Goal: Use online tool/utility: Use online tool/utility

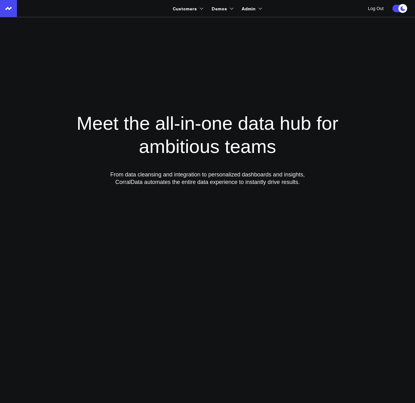
click at [202, 22] on input "Search customers input" at bounding box center [259, 24] width 142 height 7
type input "[PERSON_NAME]"
click at [201, 38] on link "[PERSON_NAME] Aesthetic" at bounding box center [254, 38] width 168 height 13
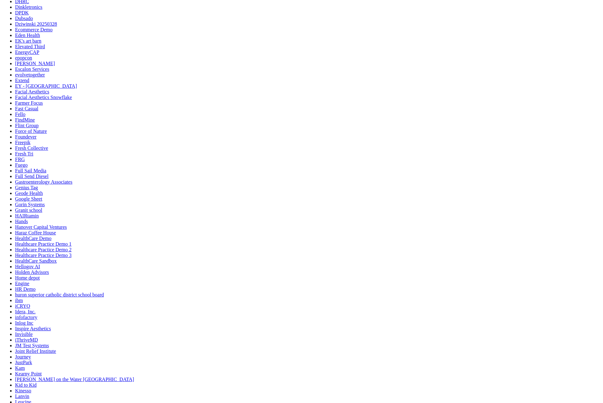
scroll to position [843, 0]
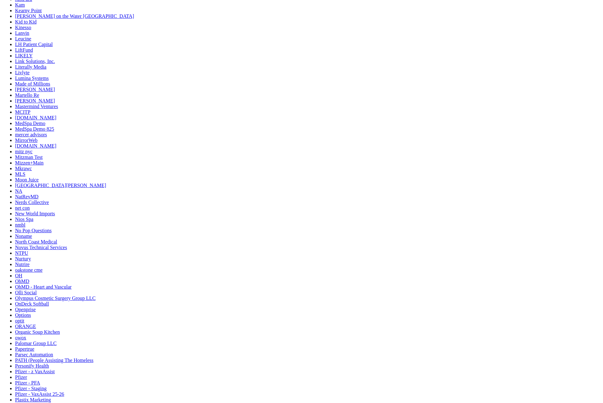
scroll to position [1150, 0]
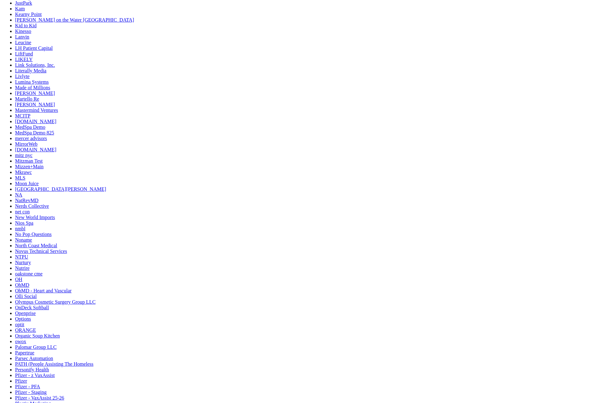
drag, startPoint x: 41, startPoint y: 70, endPoint x: 77, endPoint y: 70, distance: 36.4
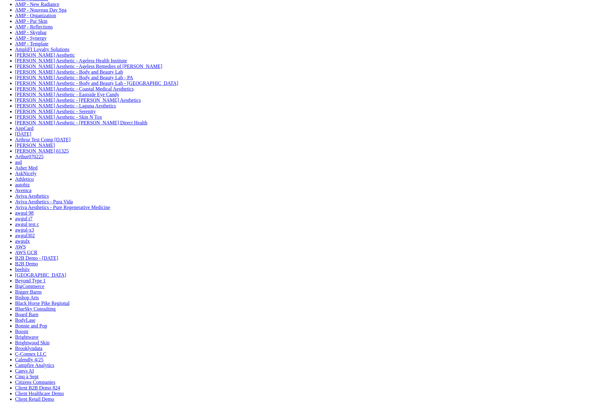
scroll to position [0, 0]
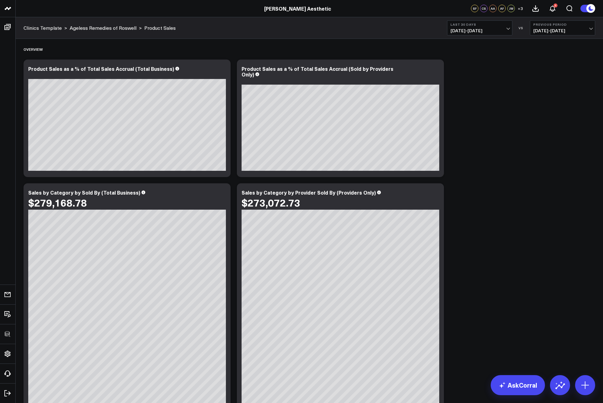
click div "Overview Modify via AI Copy link to widget Ask support Remove Create linked cop…"
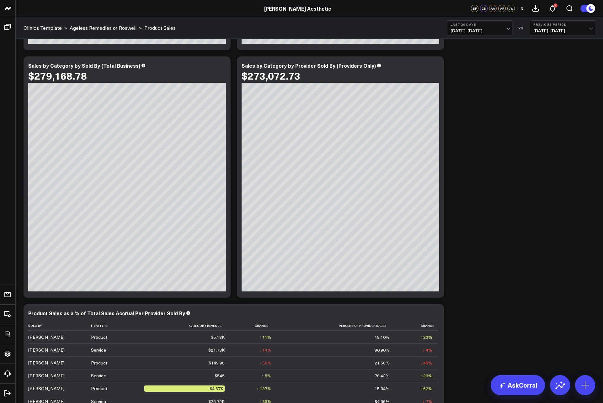
scroll to position [227, 0]
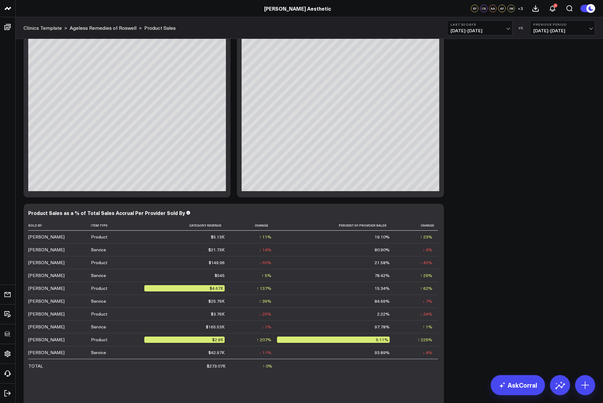
click div "Overview Modify via AI Copy link to widget Ask support Remove Create linked cop…"
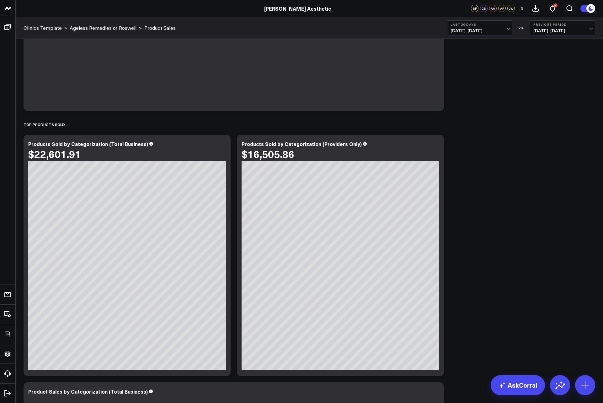
scroll to position [579, 0]
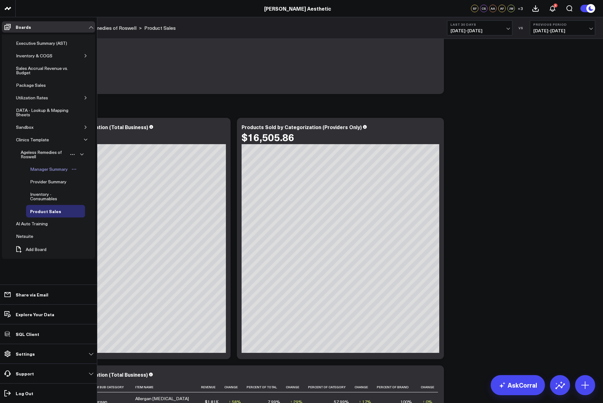
click div "Manager Summary"
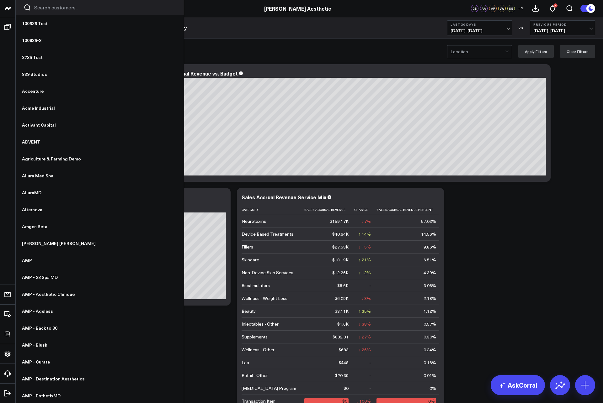
click input "Search customers input"
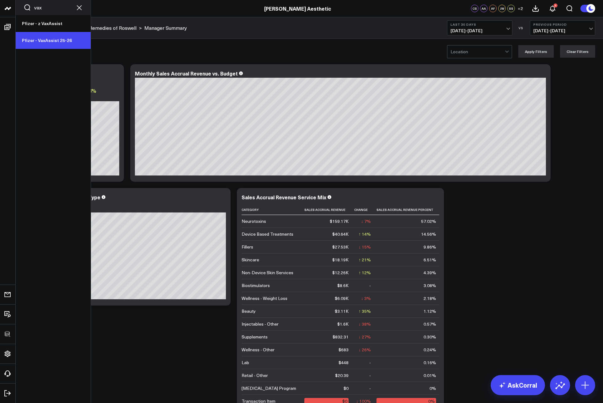
type input "vax"
click link "Pfizer - VaxAssist 25-26"
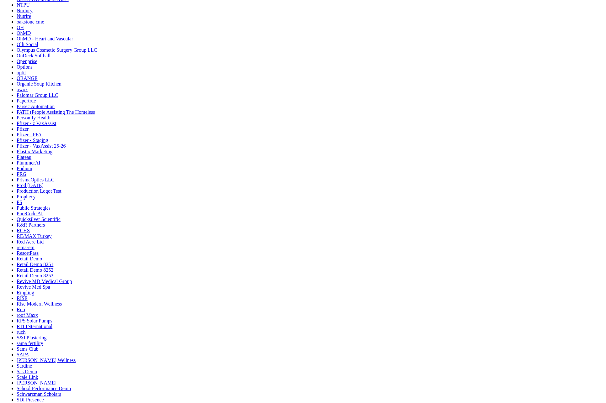
scroll to position [1499, 0]
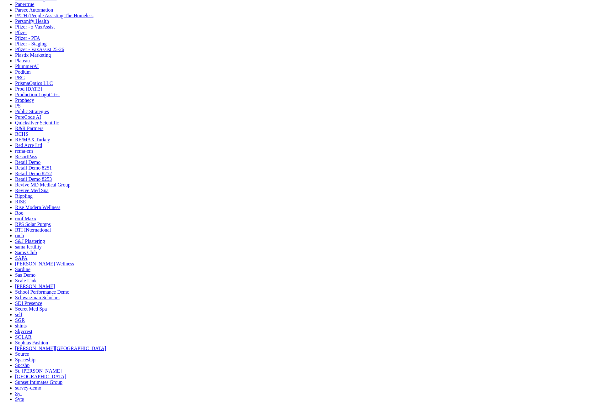
drag, startPoint x: 84, startPoint y: 114, endPoint x: 88, endPoint y: 114, distance: 4.4
drag, startPoint x: 84, startPoint y: 114, endPoint x: 117, endPoint y: 113, distance: 32.6
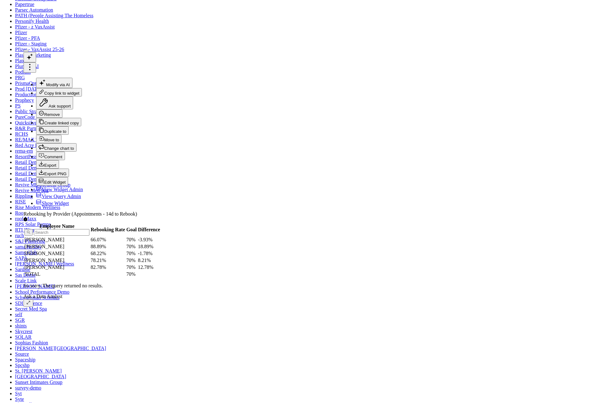
drag, startPoint x: 582, startPoint y: 219, endPoint x: 509, endPoint y: 219, distance: 73.1
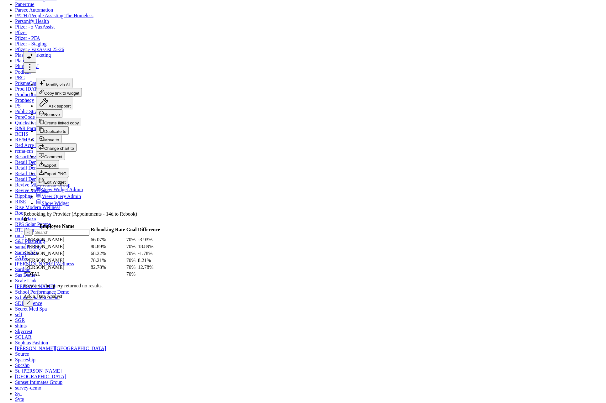
drag, startPoint x: 356, startPoint y: 193, endPoint x: 412, endPoint y: 198, distance: 56.6
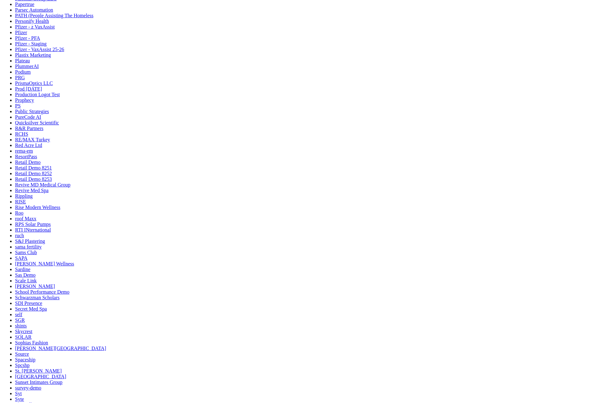
scroll to position [1607, 0]
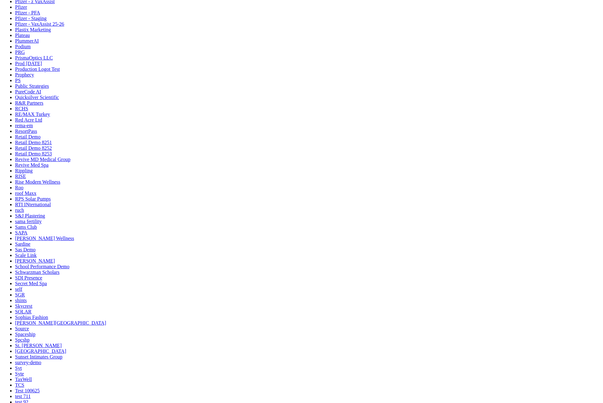
scroll to position [1492, 0]
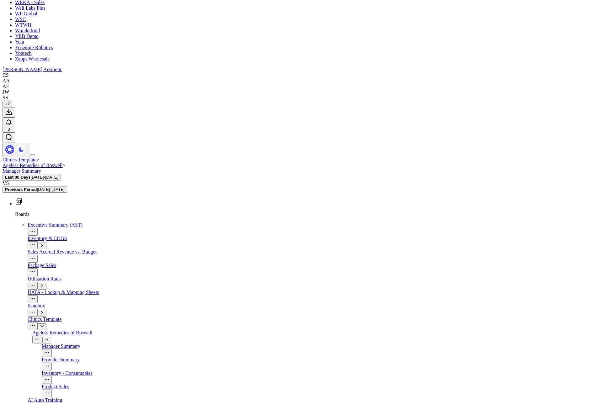
scroll to position [2167, 0]
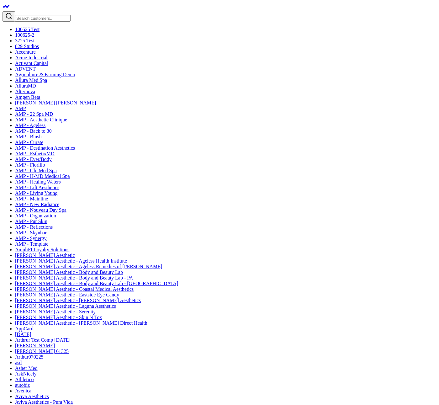
click at [68, 15] on input "Search customers input" at bounding box center [43, 18] width 56 height 7
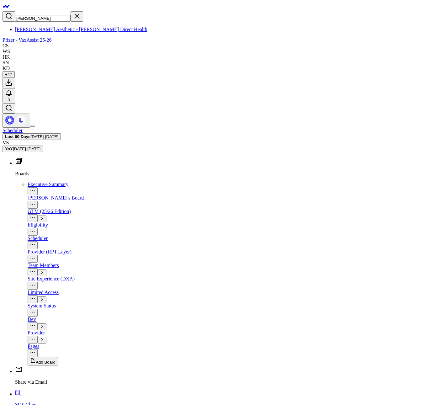
type input "yoo"
click at [70, 27] on link "[PERSON_NAME] Aesthetic - [PERSON_NAME] Direct Health" at bounding box center [81, 29] width 132 height 5
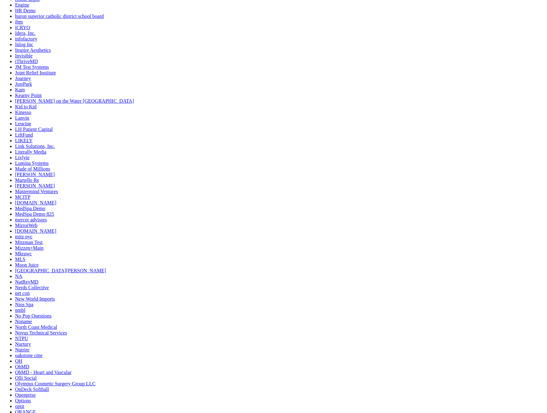
scroll to position [2146, 0]
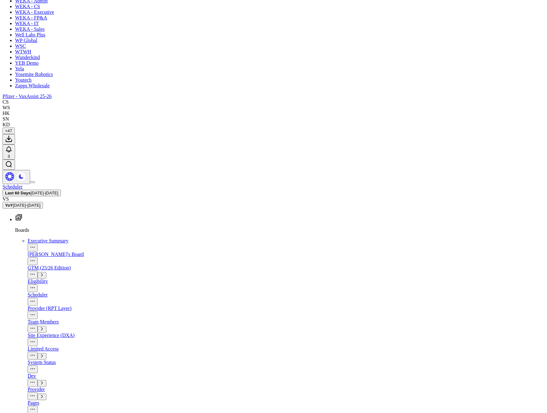
type input "Device"
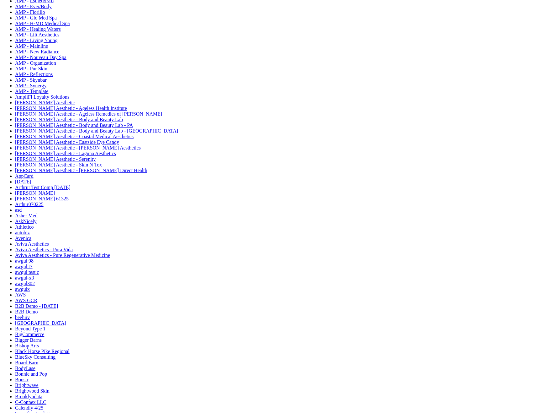
scroll to position [0, 0]
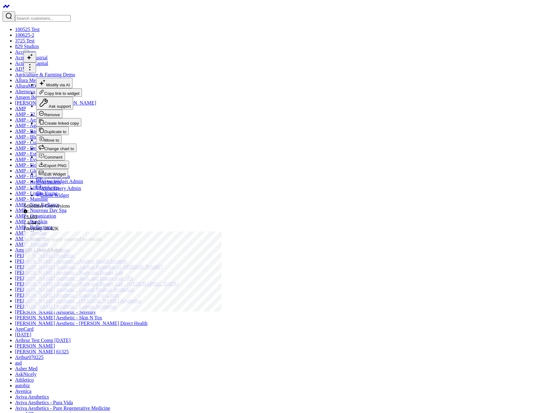
copy div "SELECT ACTIVITY_DATE, WEB_FORM_NAME, COUNT ( DISTINCT (CONVERSION_ID)) as value…"
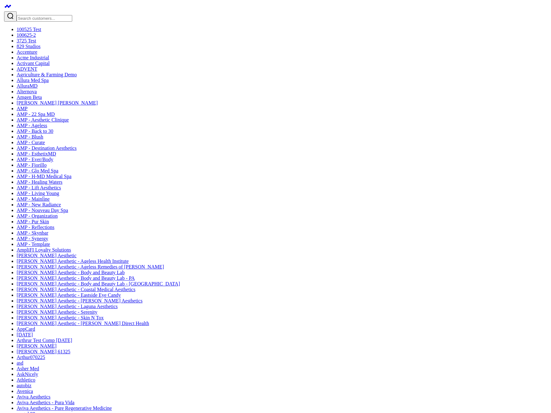
scroll to position [2164, 0]
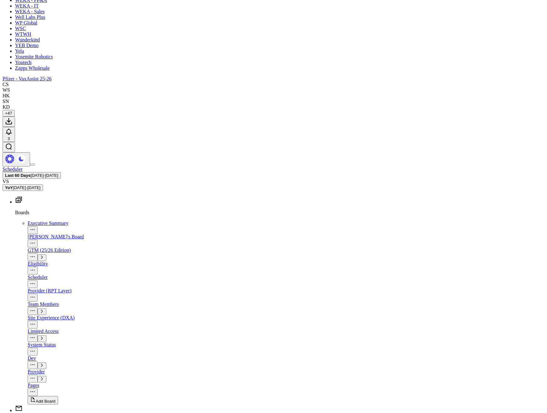
drag, startPoint x: 338, startPoint y: 352, endPoint x: 301, endPoint y: 346, distance: 37.5
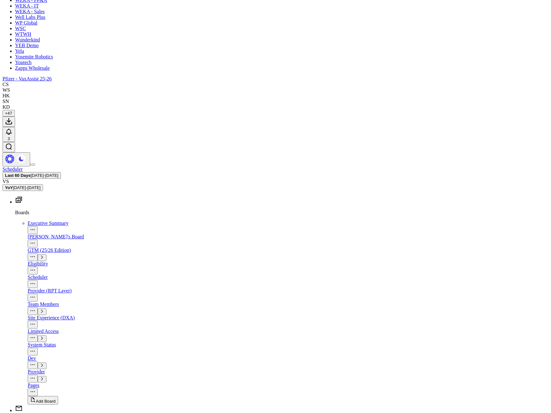
drag, startPoint x: 313, startPoint y: 383, endPoint x: 333, endPoint y: 383, distance: 19.8
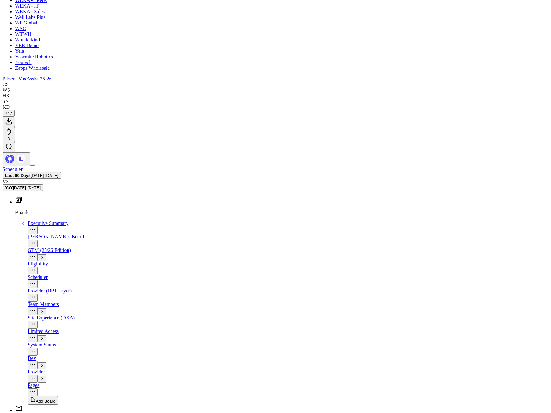
type input "Scheduler Conversions by Device Type (Count)"
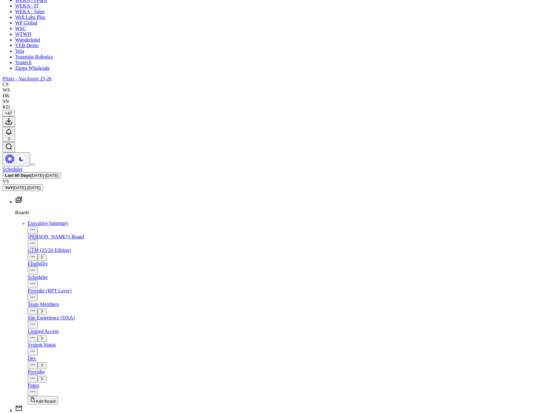
scroll to position [202, 0]
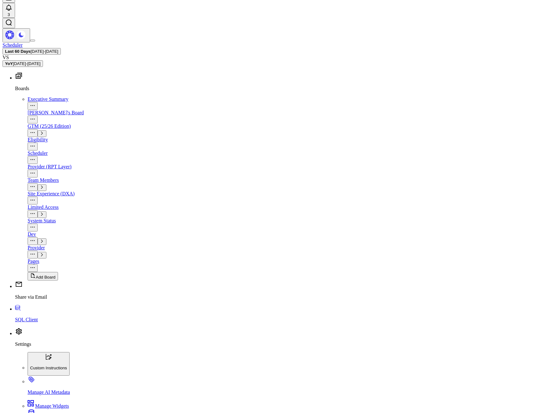
drag, startPoint x: 349, startPoint y: 264, endPoint x: 336, endPoint y: 263, distance: 13.5
drag, startPoint x: 435, startPoint y: 266, endPoint x: 432, endPoint y: 298, distance: 32.1
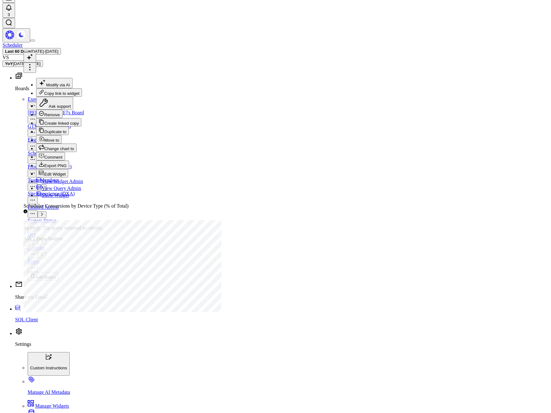
drag, startPoint x: 317, startPoint y: 163, endPoint x: 377, endPoint y: 161, distance: 60.6
copy div "DISTINCT (CONVERSION_ID)"
drag, startPoint x: 442, startPoint y: 163, endPoint x: 436, endPoint y: 163, distance: 6.0
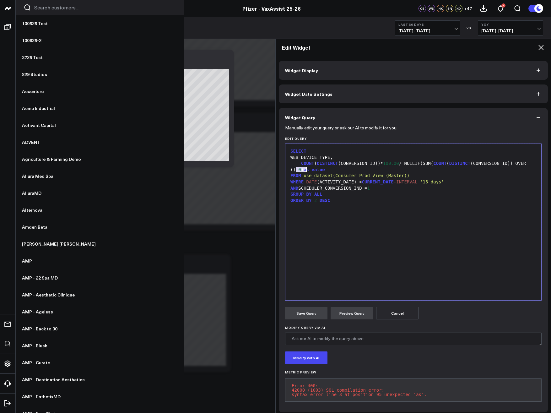
drag, startPoint x: 295, startPoint y: 169, endPoint x: 306, endPoint y: 169, distance: 10.4
click at [306, 169] on div "COUNT ( DISTINCT (CONVERSION_ID))* 100.00 / NULLIF(SUM( COUNT ( DISTINCT (CONVE…" at bounding box center [412, 166] width 249 height 12
drag, startPoint x: 424, startPoint y: 163, endPoint x: 407, endPoint y: 164, distance: 17.9
click at [407, 164] on div "COUNT ( DISTINCT (CONVERSION_ID))* 100.00 / NULLIF(SUM( COUNT ( DISTINCT (CONVE…" at bounding box center [412, 166] width 249 height 12
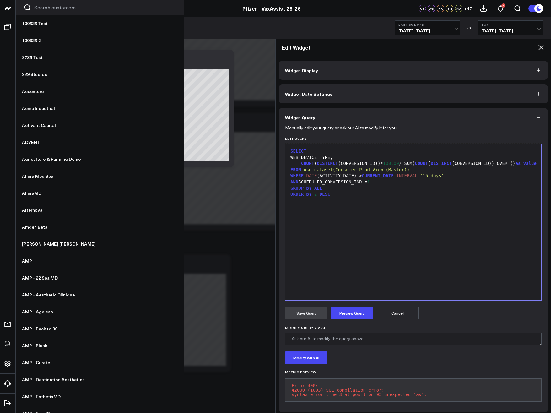
click at [416, 163] on div "COUNT ( DISTINCT (CONVERSION_ID))* 100.00 / SUM( COUNT ( DISTINCT (CONVERSION_I…" at bounding box center [412, 163] width 249 height 6
click at [496, 163] on div "COUNT ( DISTINCT (CONVERSION_ID))* 100.00 / SUM ( COUNT ( DISTINCT (CONVERSION_…" at bounding box center [412, 163] width 249 height 6
click at [407, 163] on div "COUNT ( DISTINCT (CONVERSION_ID))* 100.00 / SUM ( COUNT ( DISTINCT (CONVERSION_…" at bounding box center [412, 163] width 249 height 6
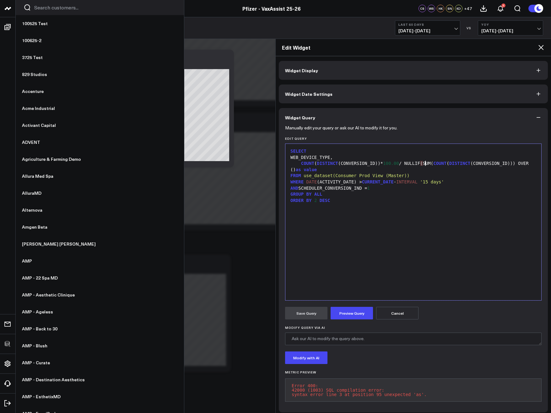
click at [296, 169] on div "COUNT ( DISTINCT (CONVERSION_ID))* 100.00 / NULLIF ( SUM( COUNT ( DISTINCT (CON…" at bounding box center [412, 166] width 249 height 12
click at [352, 309] on button "Preview Query" at bounding box center [351, 313] width 42 height 13
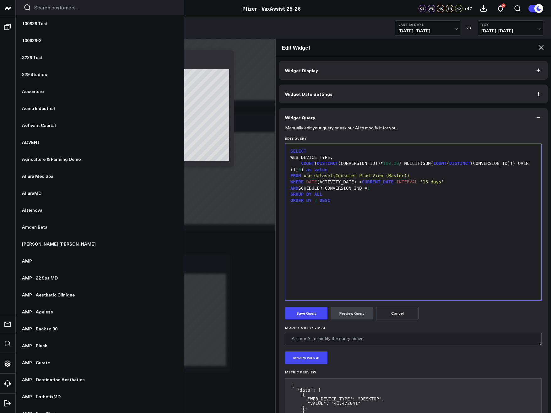
click at [313, 317] on button "Save Query" at bounding box center [306, 313] width 42 height 13
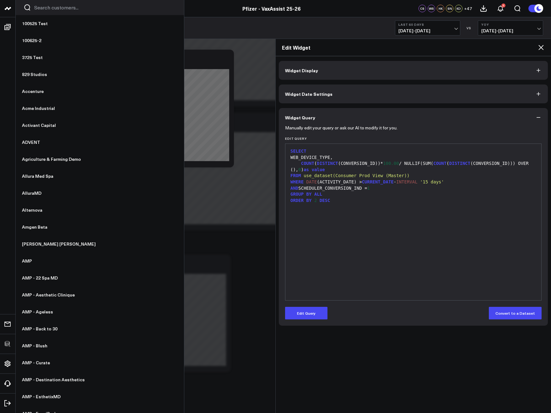
click at [541, 48] on icon at bounding box center [541, 48] width 8 height 8
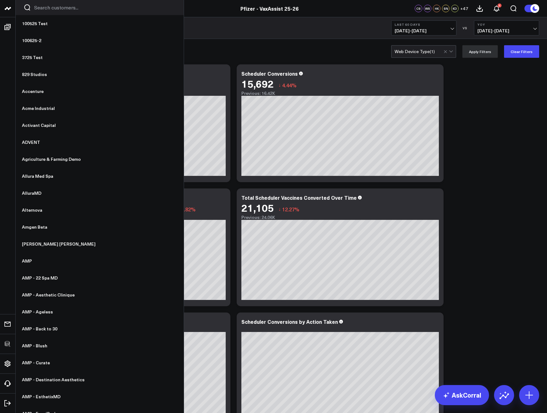
click at [514, 52] on button "Clear Filters" at bounding box center [521, 51] width 35 height 13
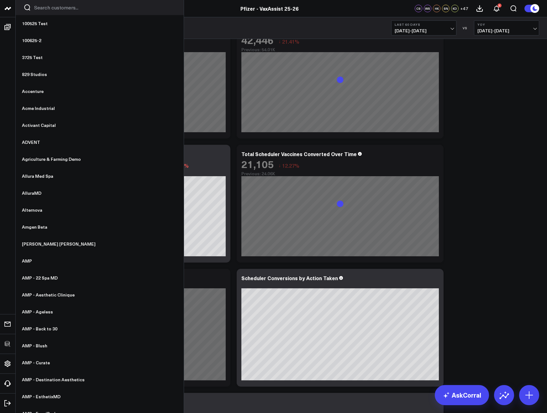
scroll to position [2288, 0]
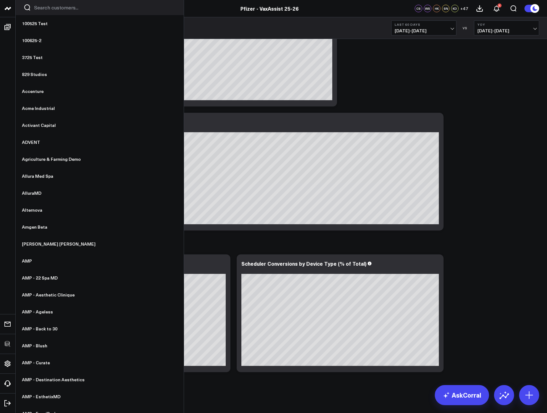
click at [0, 0] on icon at bounding box center [0, 0] width 0 height 0
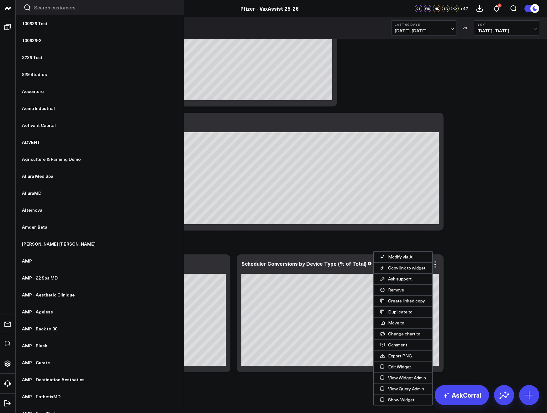
click at [398, 367] on button "Edit Widget" at bounding box center [403, 366] width 59 height 11
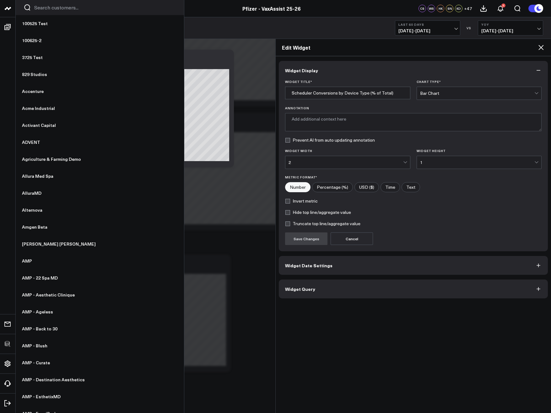
type textarea "Percentage of total scheduler conversions attributed to each web device type."
click at [336, 188] on input"] "Percentage (%)" at bounding box center [332, 186] width 40 height 9
radio input"] "true"
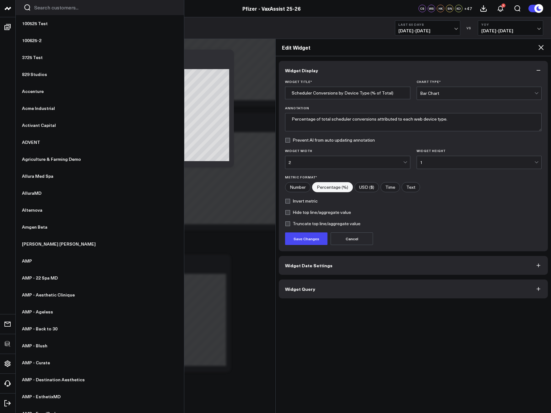
click at [317, 237] on button "Save Changes" at bounding box center [306, 238] width 42 height 13
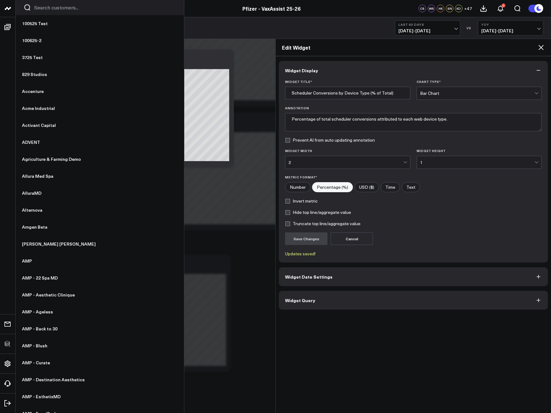
click at [539, 48] on icon at bounding box center [540, 47] width 5 height 5
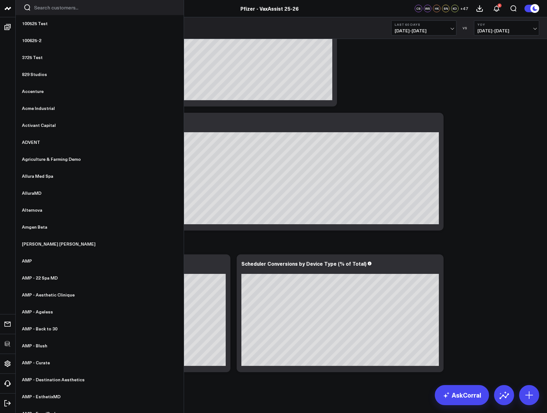
click at [0, 0] on icon at bounding box center [0, 0] width 0 height 0
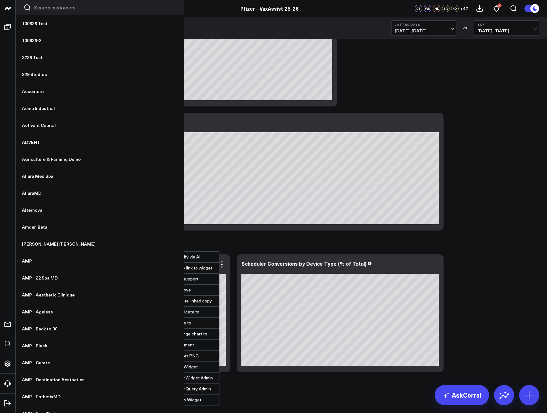
click at [187, 268] on button "Copy link to widget" at bounding box center [190, 267] width 59 height 11
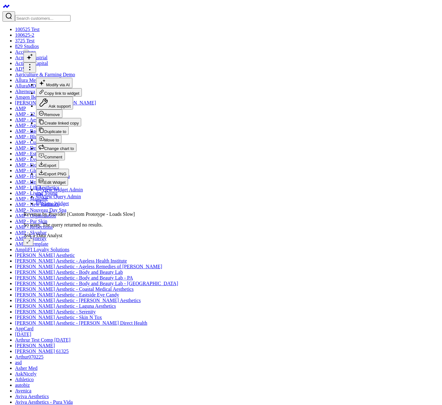
drag, startPoint x: 308, startPoint y: 225, endPoint x: 233, endPoint y: 221, distance: 74.8
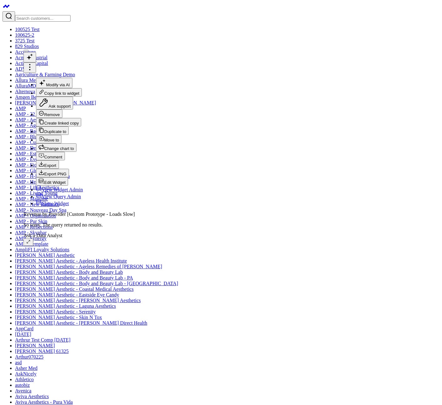
copy div "SELECT DATE (payment_date) as date , tca.patient_id, p.primary_provider_id, u.f…"
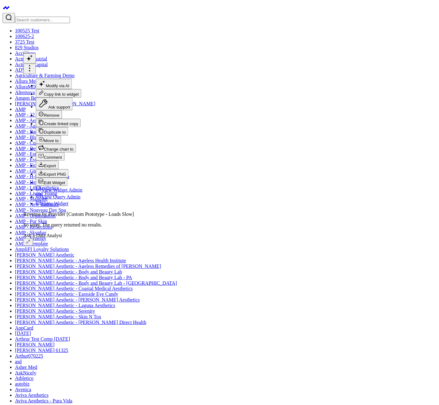
scroll to position [613, 0]
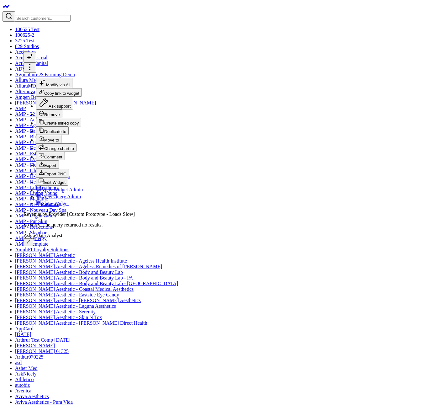
copy div "SELECT DATE (payment_date) as date , tca.patient_id, p.primary_provider_id, u.f…"
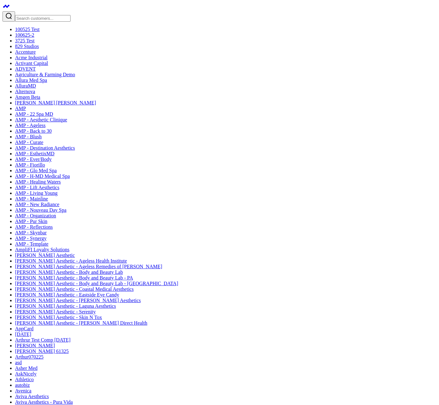
type input "Revenue by Provider (V2)"
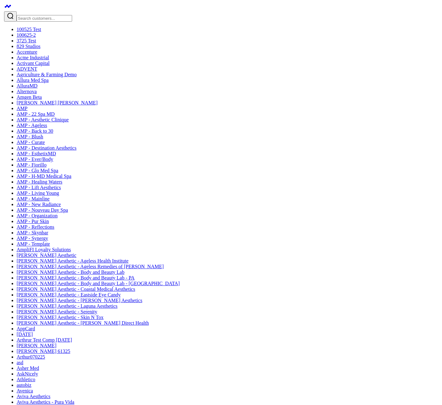
scroll to position [39, 0]
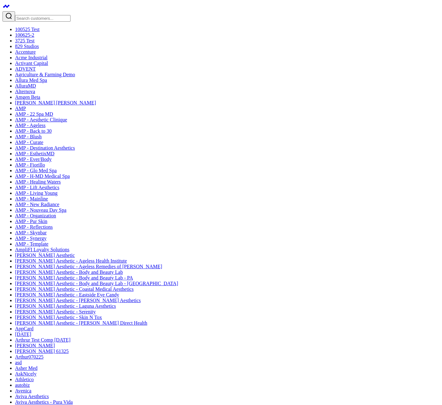
type input "Revenue by Primary Provider & Category Group"
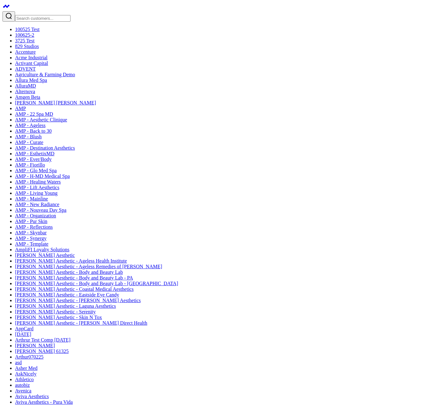
scroll to position [253, 0]
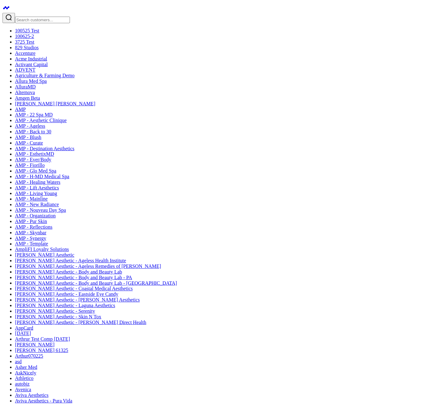
scroll to position [671, 0]
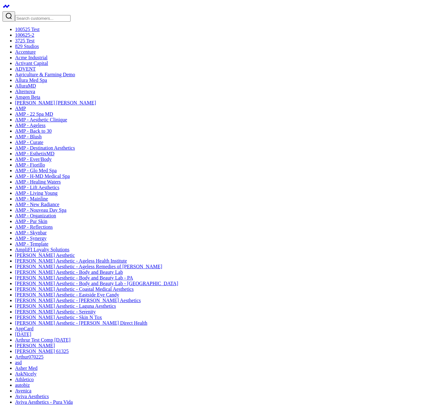
drag, startPoint x: 224, startPoint y: 160, endPoint x: 299, endPoint y: 158, distance: 75.3
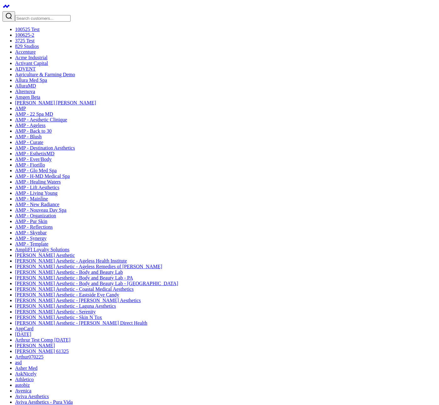
scroll to position [0, 0]
drag, startPoint x: 332, startPoint y: 161, endPoint x: 331, endPoint y: 267, distance: 106.0
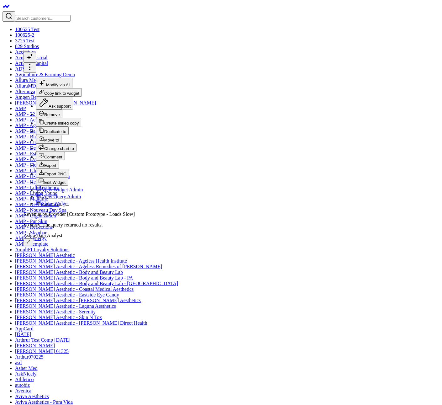
copy div "WITH appointments AS ( SELECT DATE (a.start_date_time) as date , [DOMAIN_NAME] …"
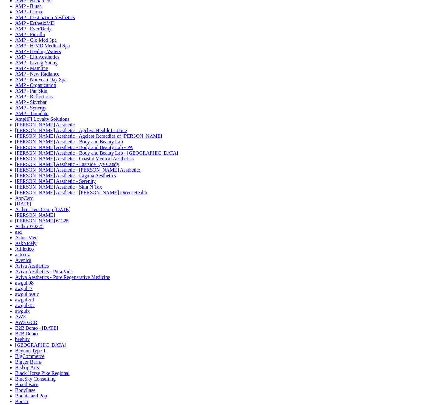
scroll to position [135, 0]
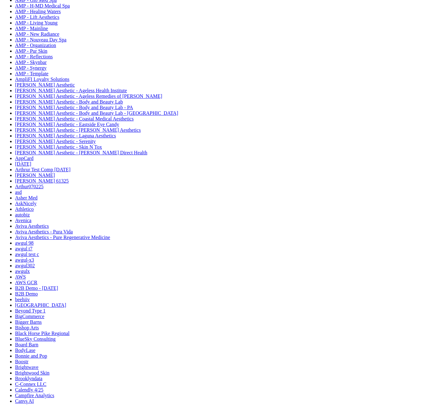
scroll to position [43, 0]
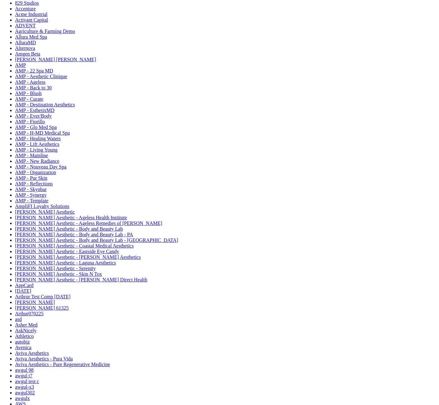
drag, startPoint x: 217, startPoint y: 281, endPoint x: 210, endPoint y: 143, distance: 138.5
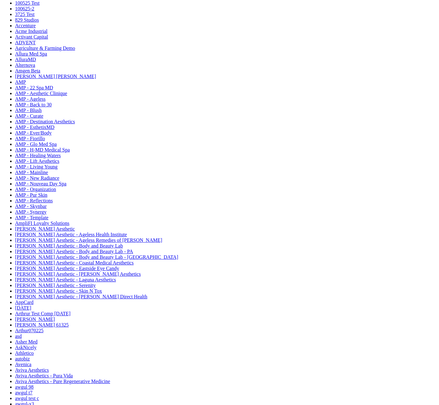
scroll to position [30, 0]
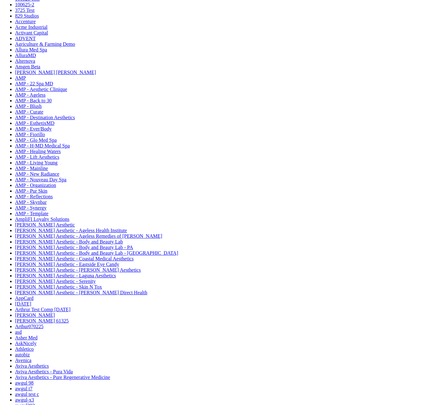
drag, startPoint x: 233, startPoint y: 284, endPoint x: 229, endPoint y: 148, distance: 135.6
drag, startPoint x: 221, startPoint y: 271, endPoint x: 227, endPoint y: 142, distance: 129.1
drag, startPoint x: 304, startPoint y: 309, endPoint x: 301, endPoint y: 215, distance: 94.8
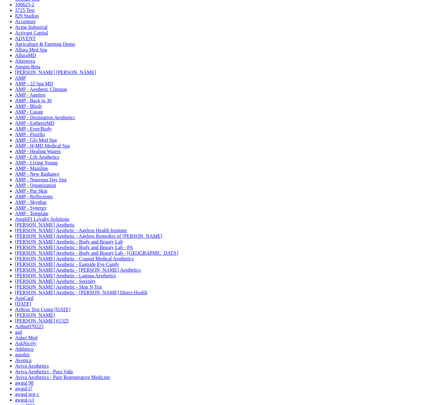
drag, startPoint x: 287, startPoint y: 271, endPoint x: 348, endPoint y: 175, distance: 113.9
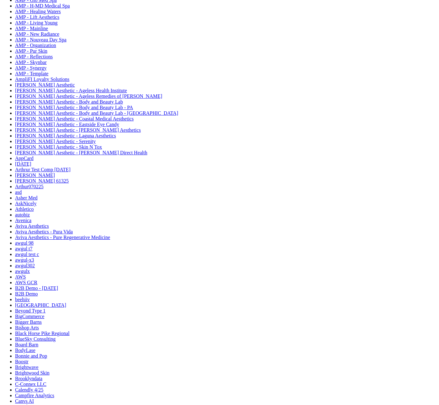
drag, startPoint x: 271, startPoint y: 139, endPoint x: 275, endPoint y: 75, distance: 63.4
drag, startPoint x: 257, startPoint y: 124, endPoint x: 277, endPoint y: 72, distance: 55.0
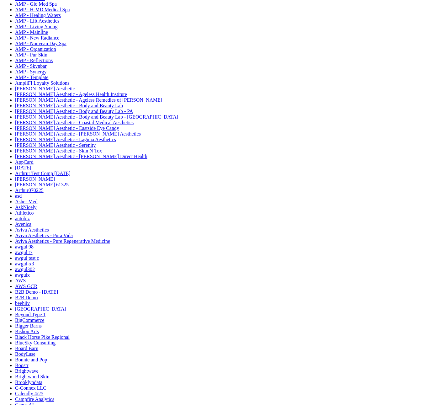
drag, startPoint x: 144, startPoint y: 136, endPoint x: 154, endPoint y: 73, distance: 64.2
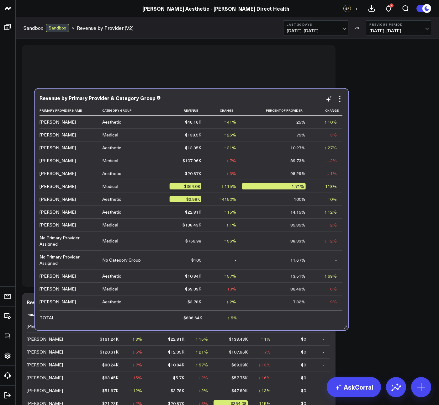
drag, startPoint x: 199, startPoint y: 302, endPoint x: 212, endPoint y: 98, distance: 204.6
click at [212, 98] on div "Revenue by Primary Provider & Category Group" at bounding box center [192, 98] width 304 height 6
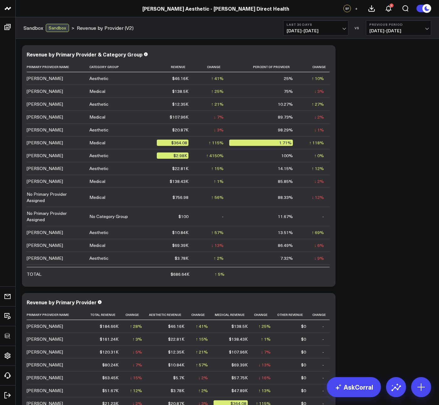
click at [411, 126] on div "Modify via AI Copy link to widget Ask support Remove Create linked copy Executi…" at bounding box center [227, 290] width 417 height 496
